Goal: Task Accomplishment & Management: Manage account settings

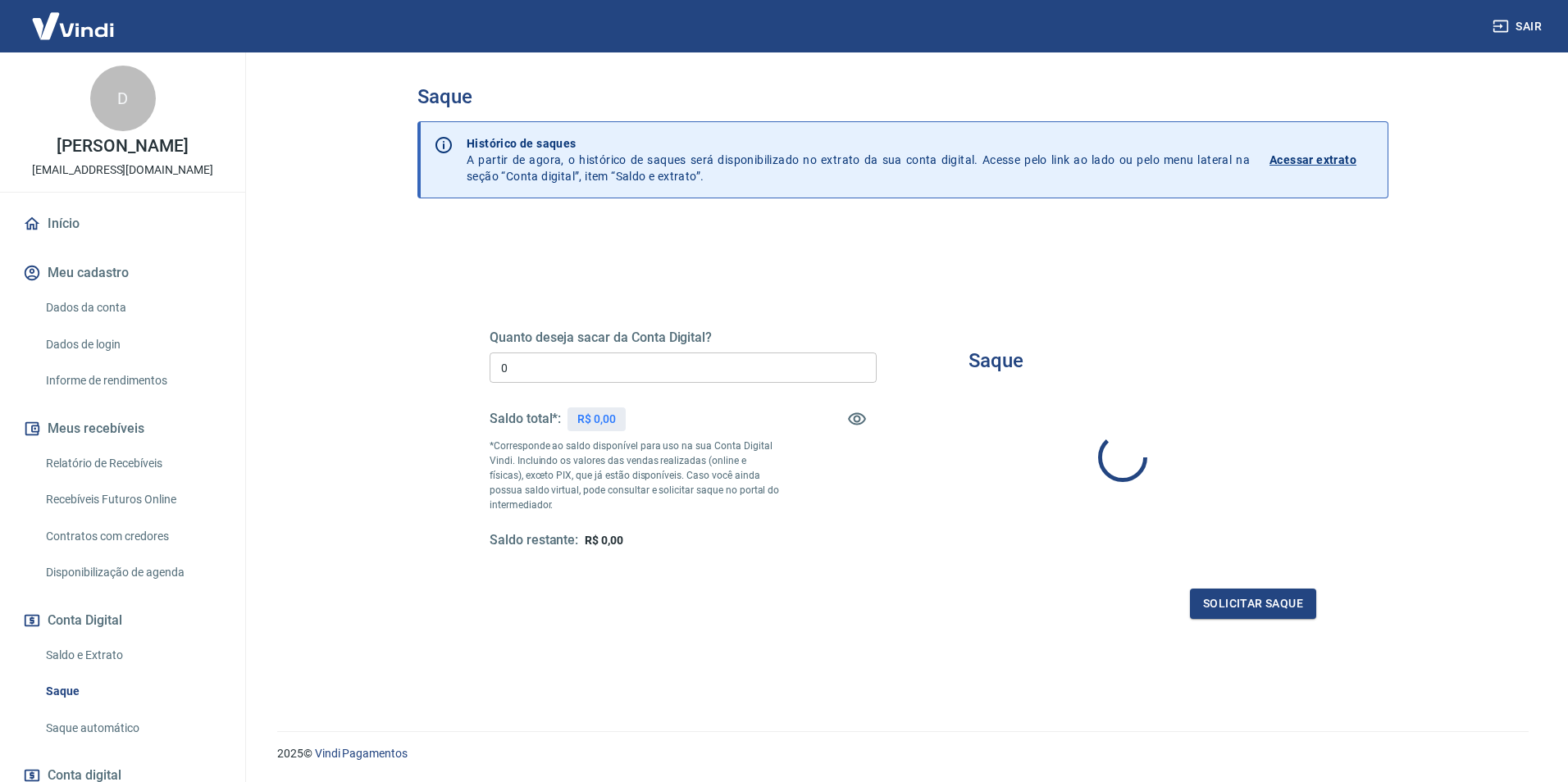
type input "R$ 0,00"
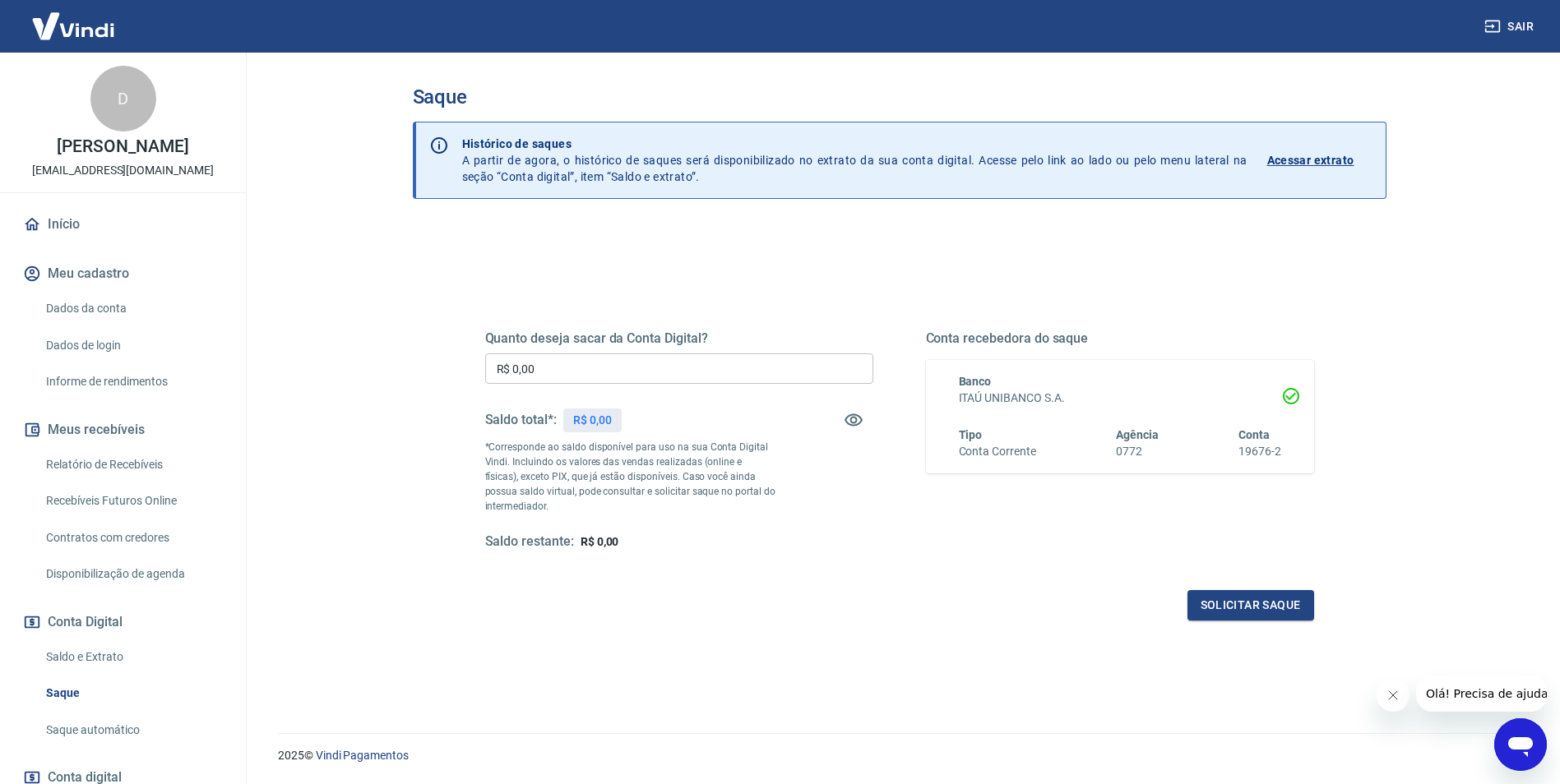
click at [933, 569] on div "Quanto deseja sacar da Conta Digital? R$ 0,00 ​ Saldo total*: R$ 0,00 *Correspo…" at bounding box center [899, 456] width 829 height 330
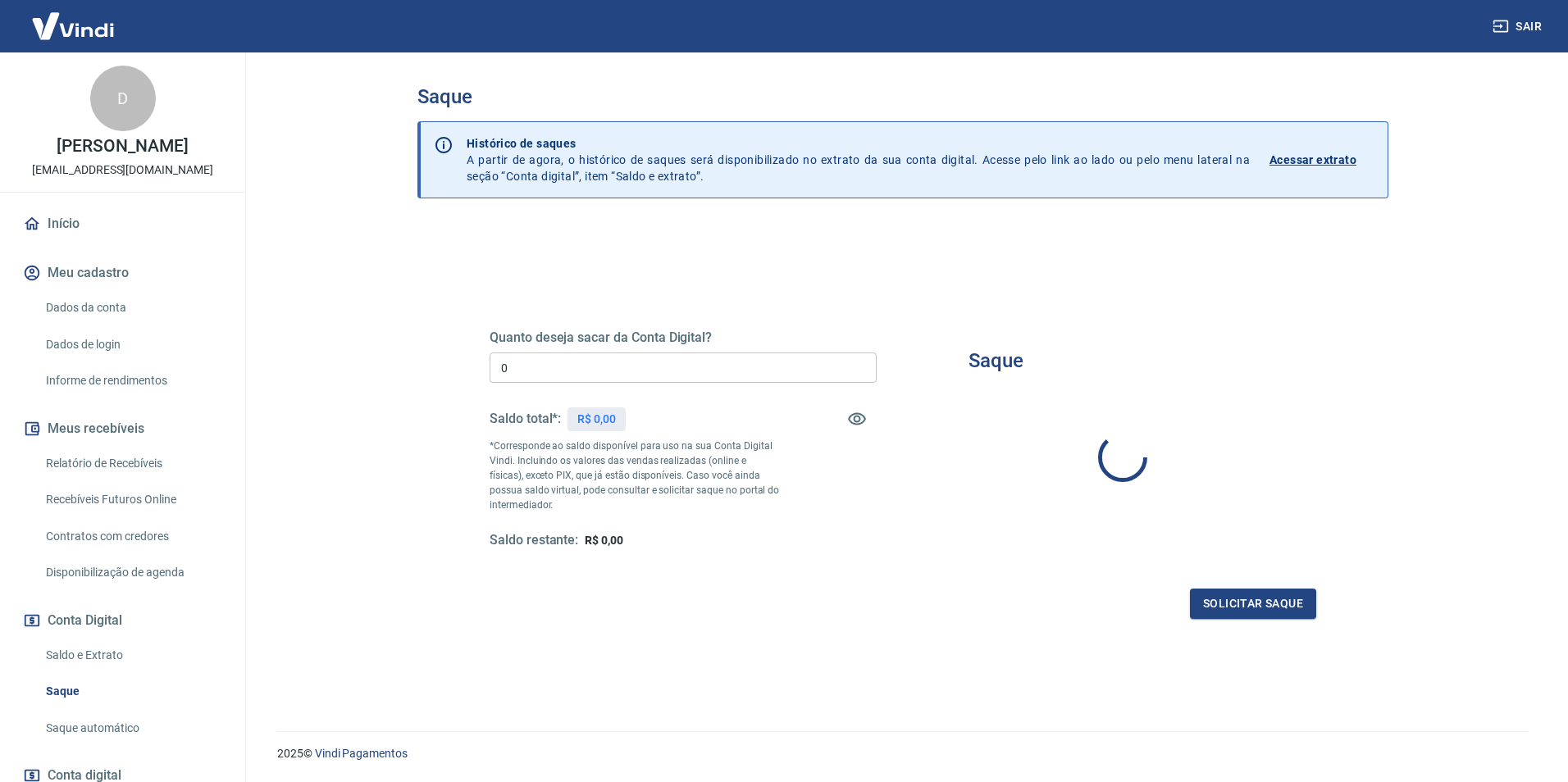
type input "R$ 0,00"
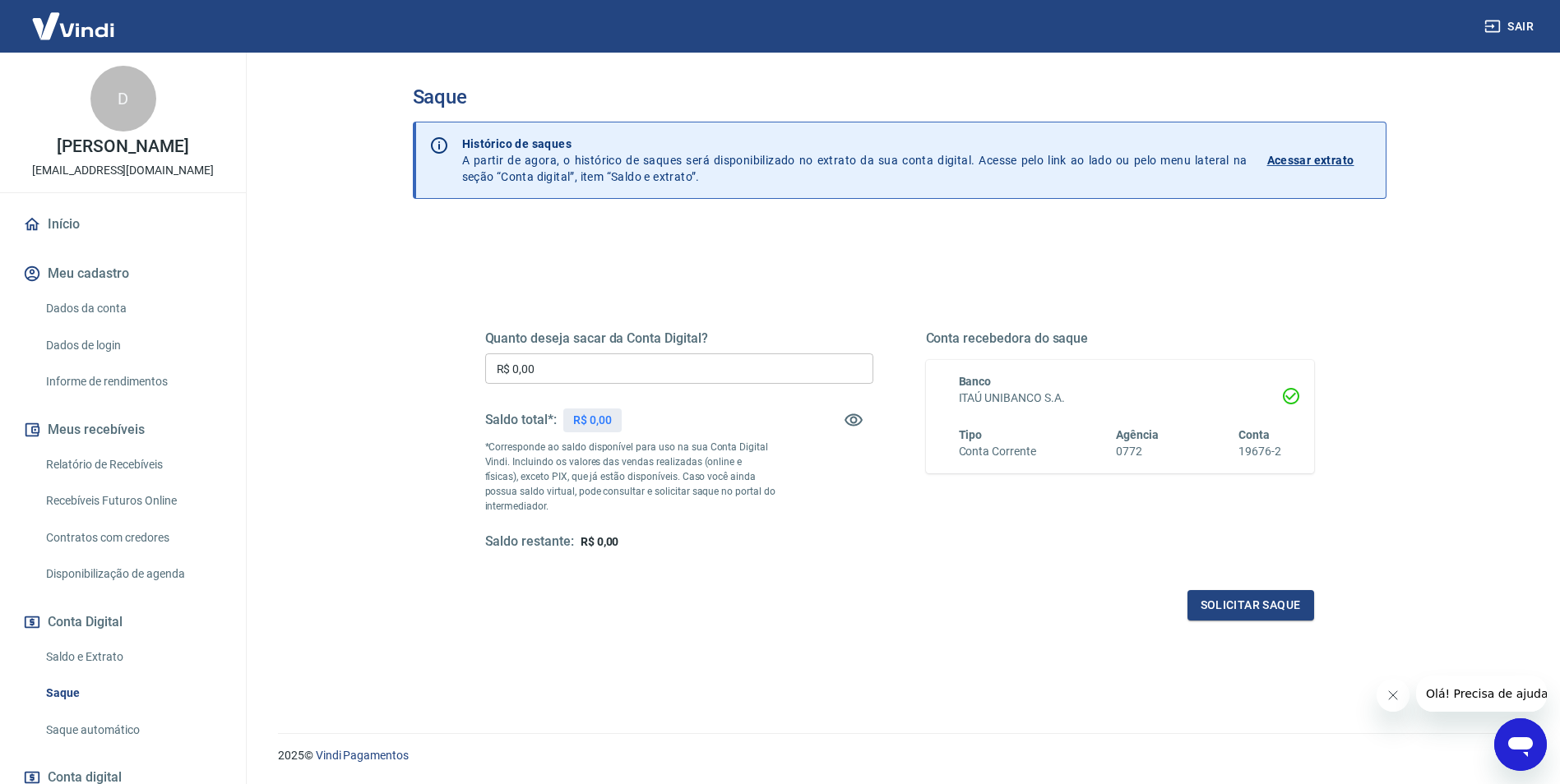
drag, startPoint x: 975, startPoint y: 567, endPoint x: 793, endPoint y: 419, distance: 234.6
click at [972, 567] on div "Quanto deseja sacar da Conta Digital? R$ 0,00 ​ Saldo total*: R$ 0,00 *Correspo…" at bounding box center [899, 456] width 829 height 330
